Goal: Task Accomplishment & Management: Complete application form

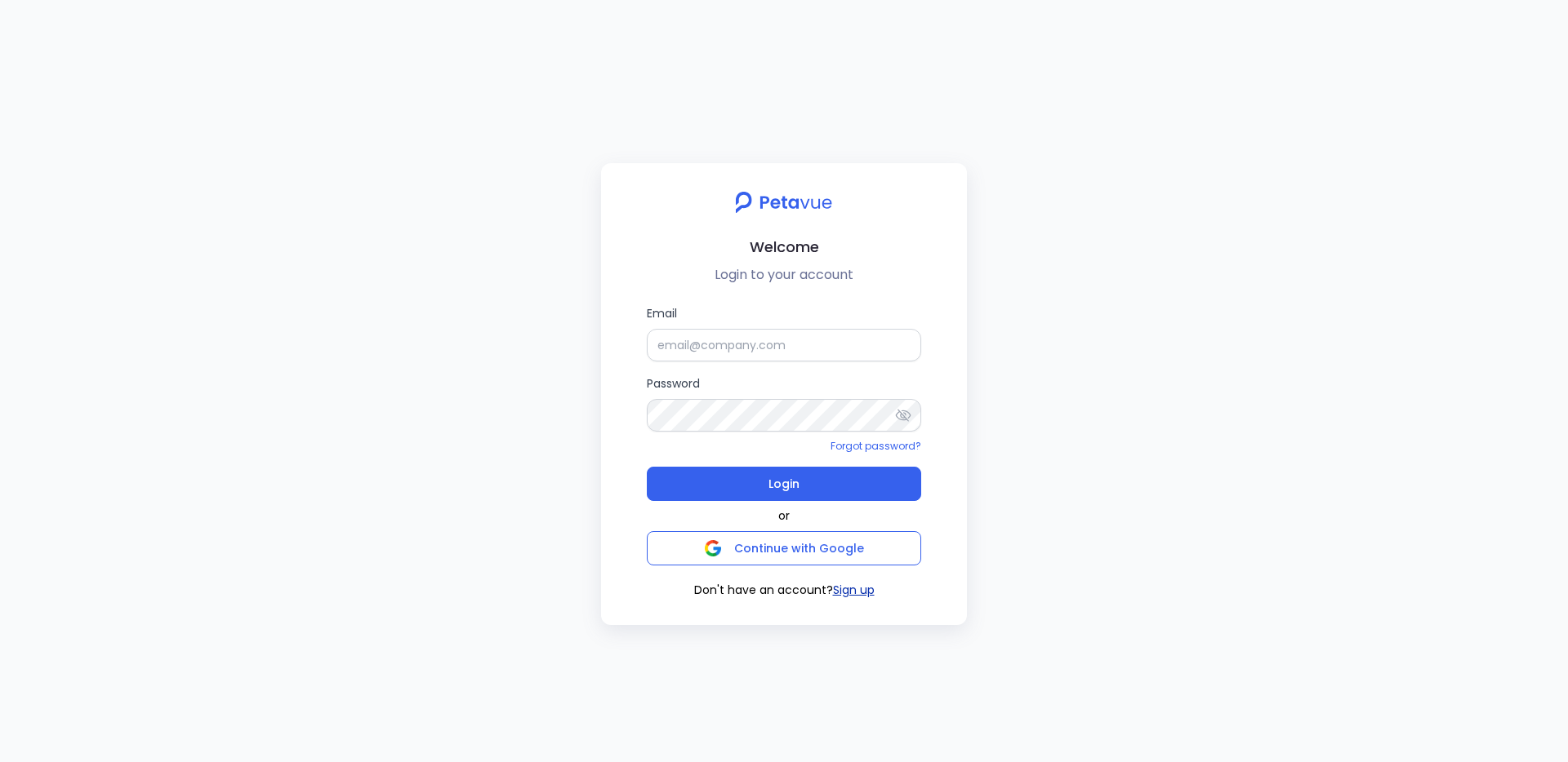
click at [838, 589] on button "Sign up" at bounding box center [853, 590] width 41 height 17
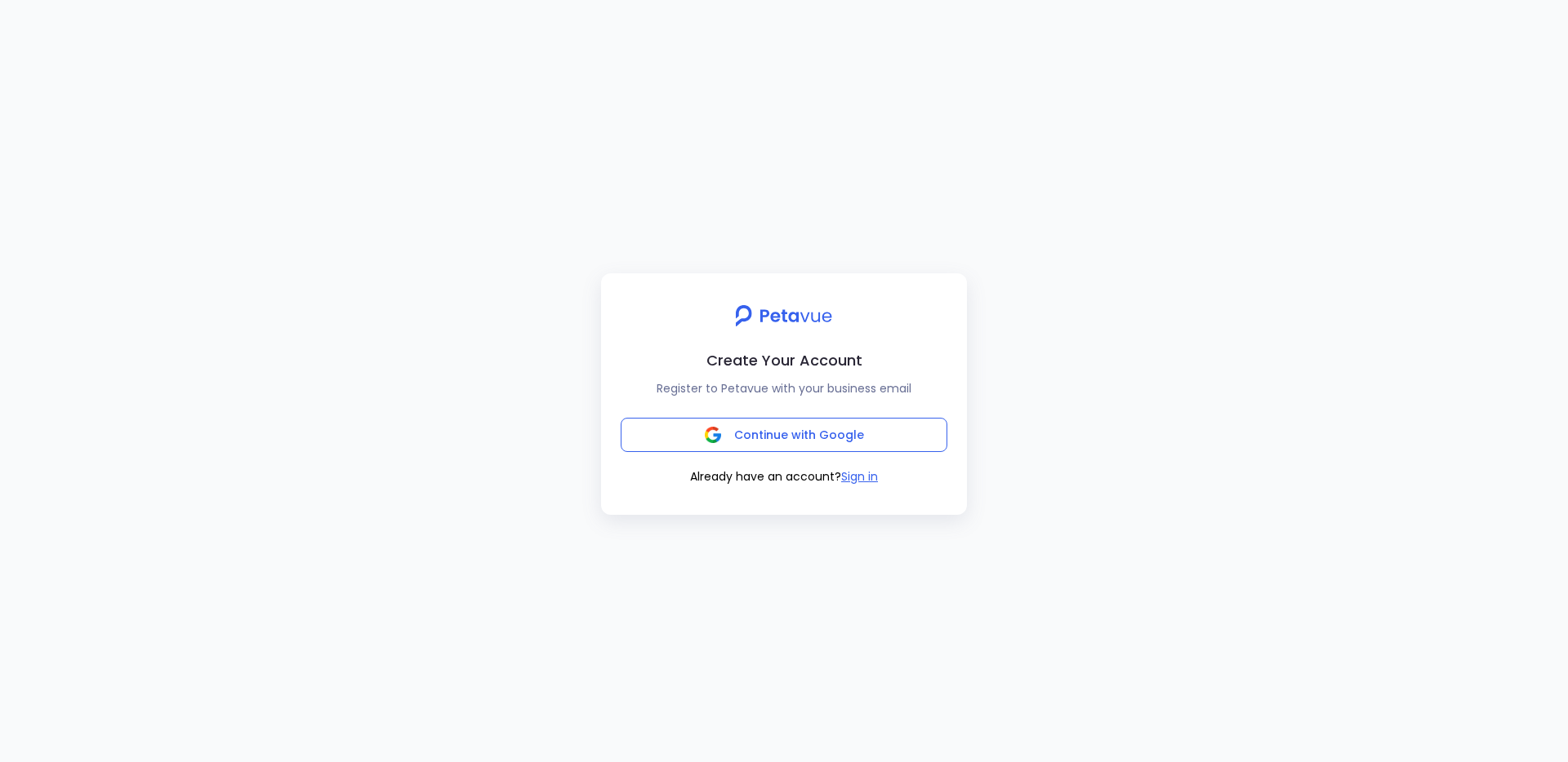
click at [766, 456] on div "Continue with Google Already have an account? Sign in" at bounding box center [784, 452] width 327 height 68
click at [766, 456] on div "Continue with Google Already have an account? Sign in" at bounding box center [784, 452] width 327 height 68
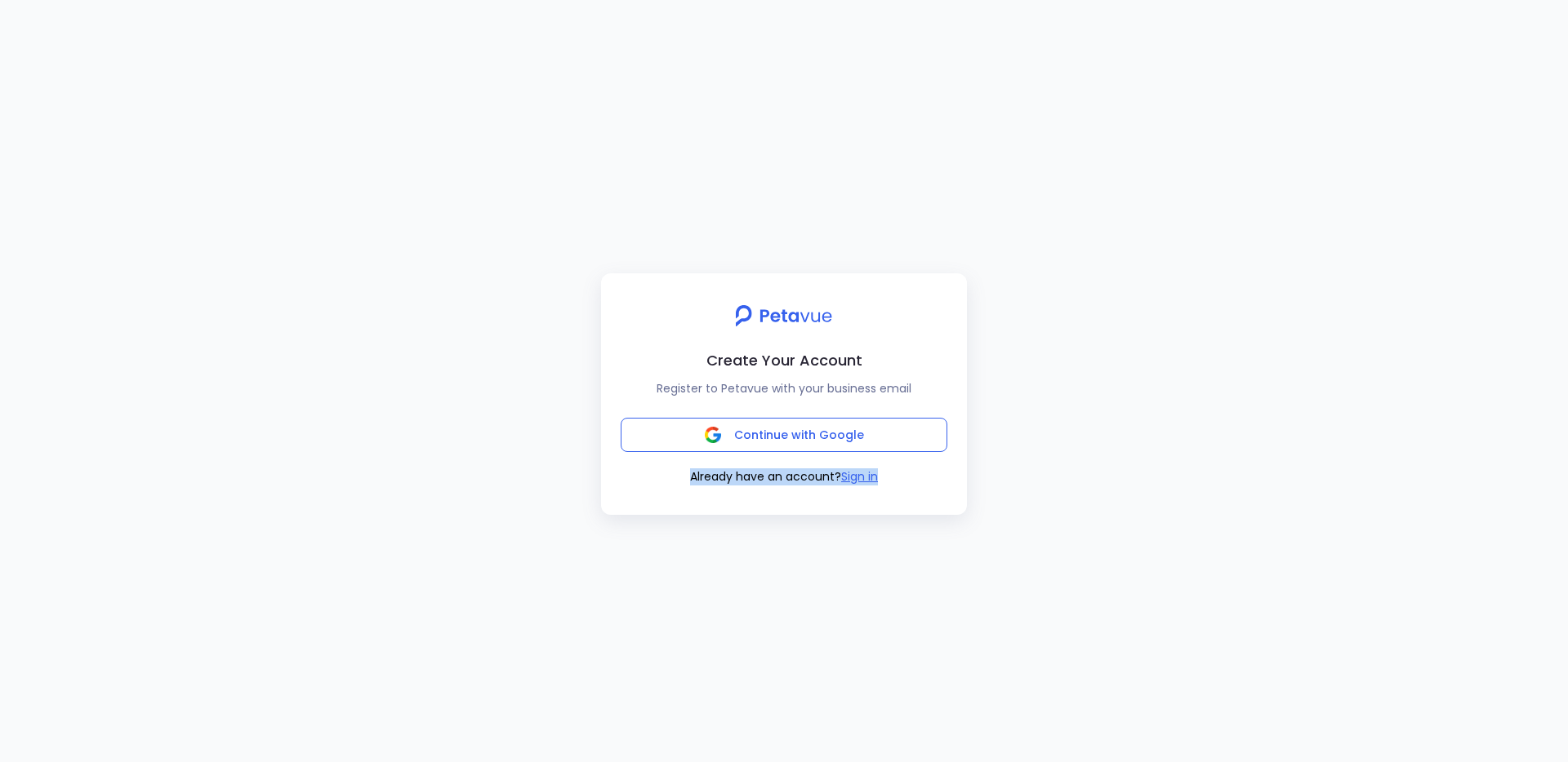
drag, startPoint x: 766, startPoint y: 456, endPoint x: 773, endPoint y: 502, distance: 46.5
click at [773, 502] on div "Create Your Account Register to Petavue with your business email Continue with …" at bounding box center [784, 394] width 366 height 241
drag, startPoint x: 773, startPoint y: 501, endPoint x: 767, endPoint y: 472, distance: 29.6
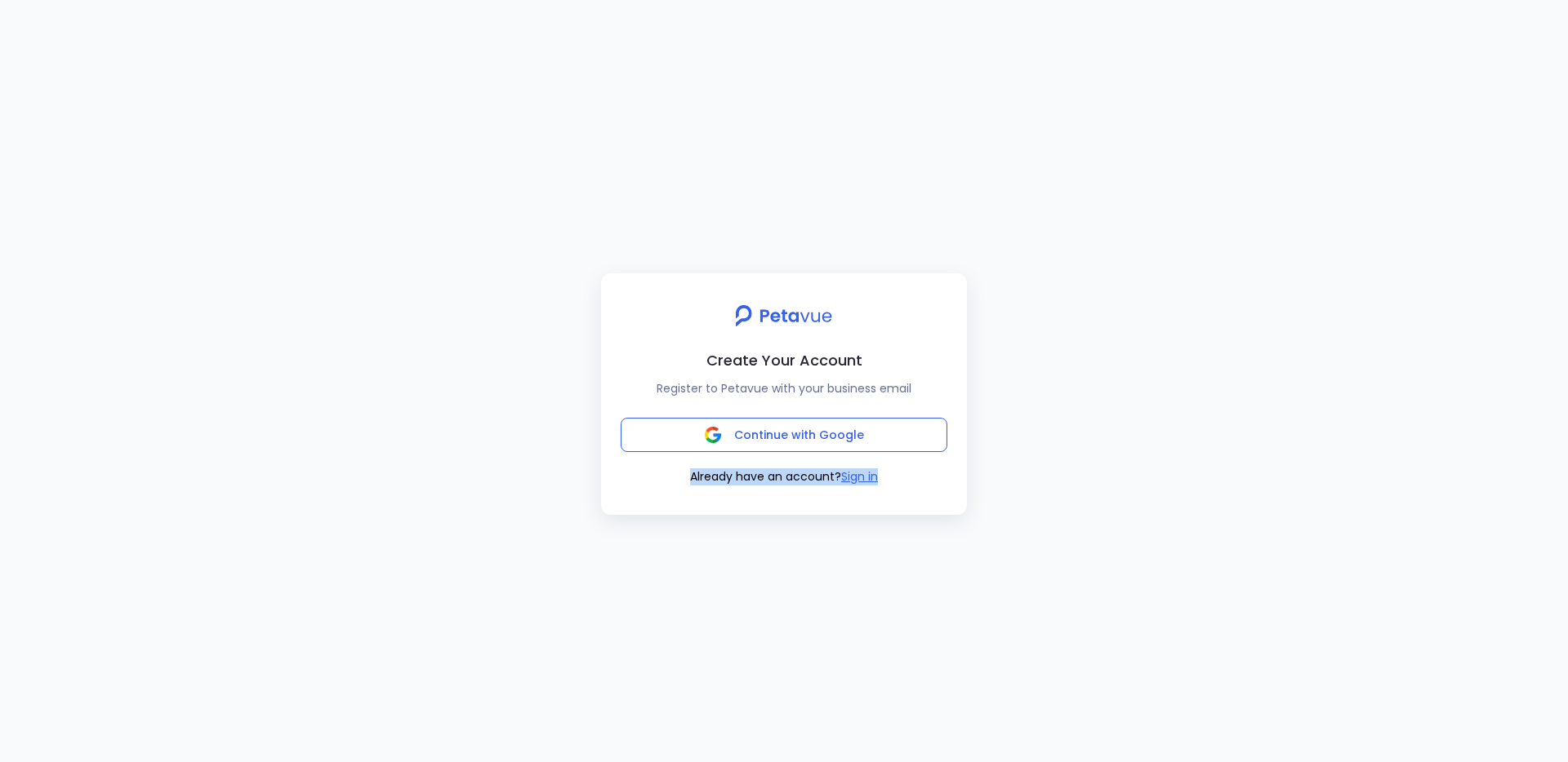
click at [767, 472] on div "Create Your Account Register to Petavue with your business email Continue with …" at bounding box center [784, 394] width 366 height 241
click at [767, 468] on span "Already have an account?" at bounding box center [765, 477] width 151 height 16
click at [767, 469] on span "Already have an account?" at bounding box center [765, 477] width 151 height 16
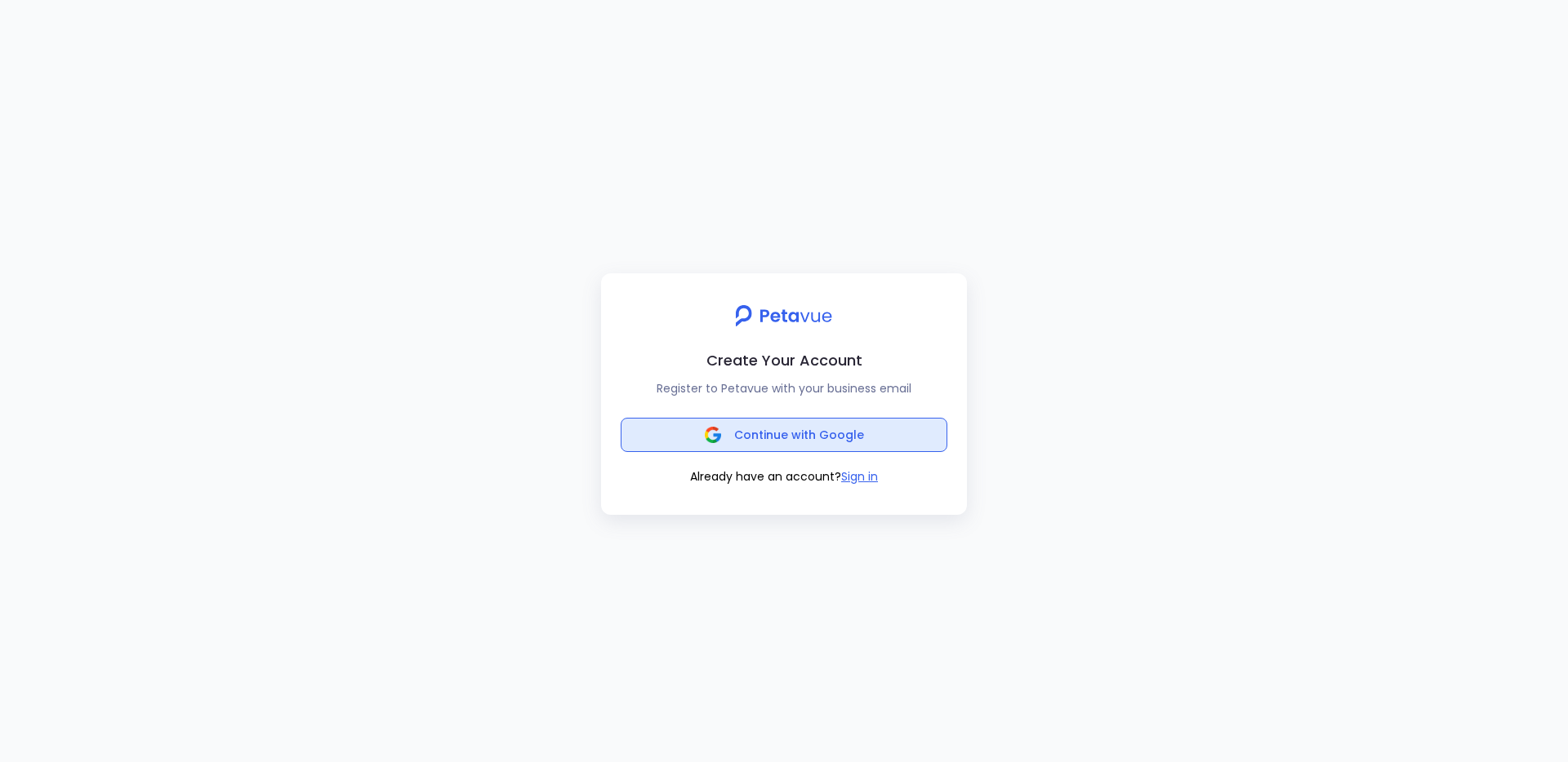
click at [774, 447] on button "Continue with Google" at bounding box center [784, 435] width 327 height 34
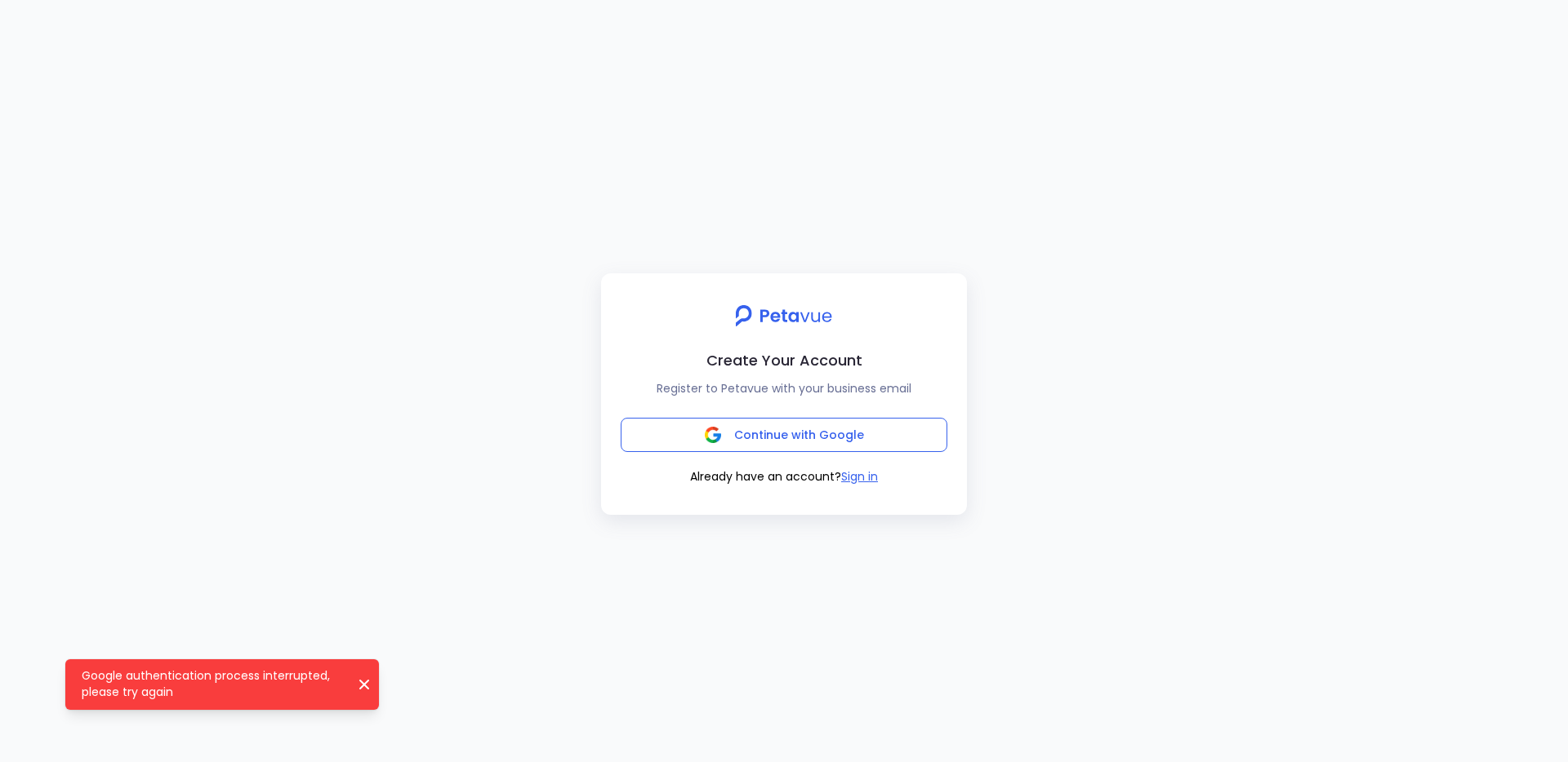
click at [437, 208] on div "Create Your Account Register to Petavue with your business email Continue with …" at bounding box center [784, 381] width 1568 height 762
click at [356, 682] on icon "Google authentication process interrupted, please try again" at bounding box center [364, 684] width 16 height 16
